Goal: Navigation & Orientation: Go to known website

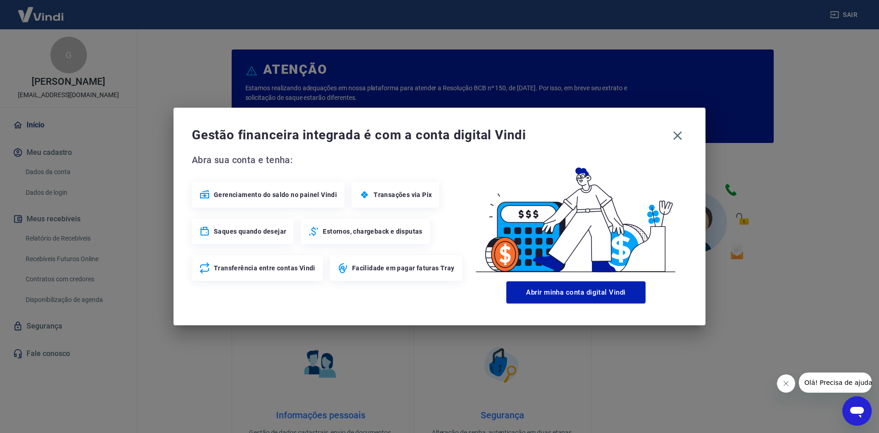
click at [691, 136] on div "Gestão financeira integrada é com a conta digital Vindi Abra sua conta e tenha:…" at bounding box center [439, 216] width 532 height 217
click at [683, 143] on button "button" at bounding box center [677, 135] width 19 height 19
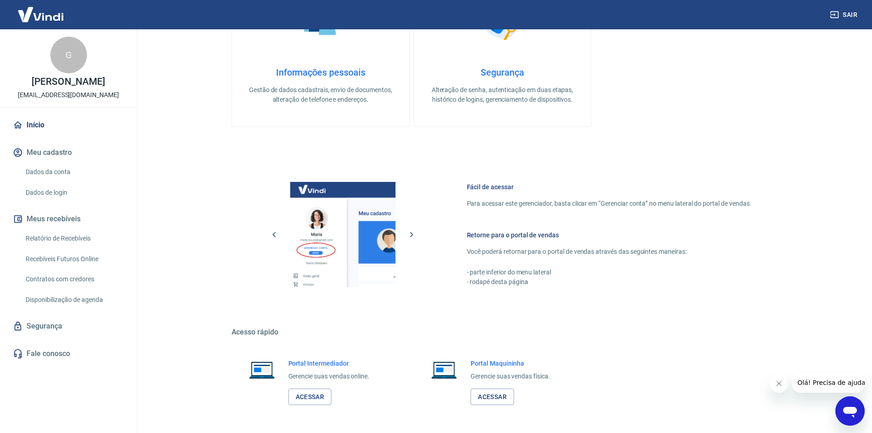
scroll to position [376, 0]
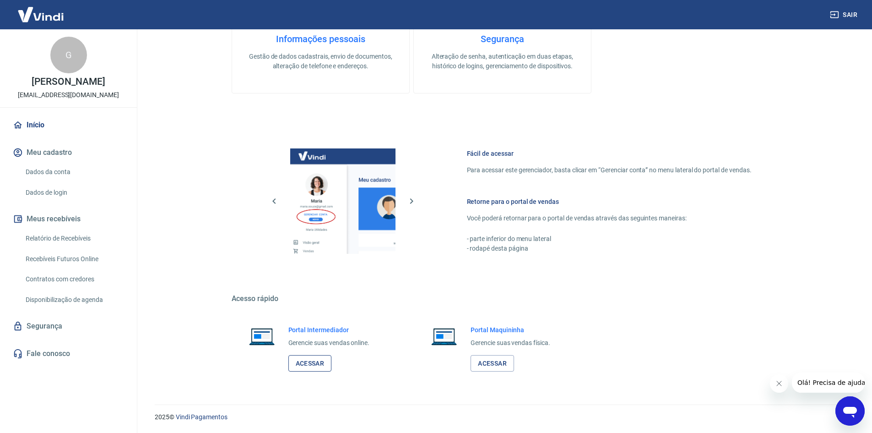
click at [318, 367] on link "Acessar" at bounding box center [309, 363] width 43 height 17
